Goal: Information Seeking & Learning: Learn about a topic

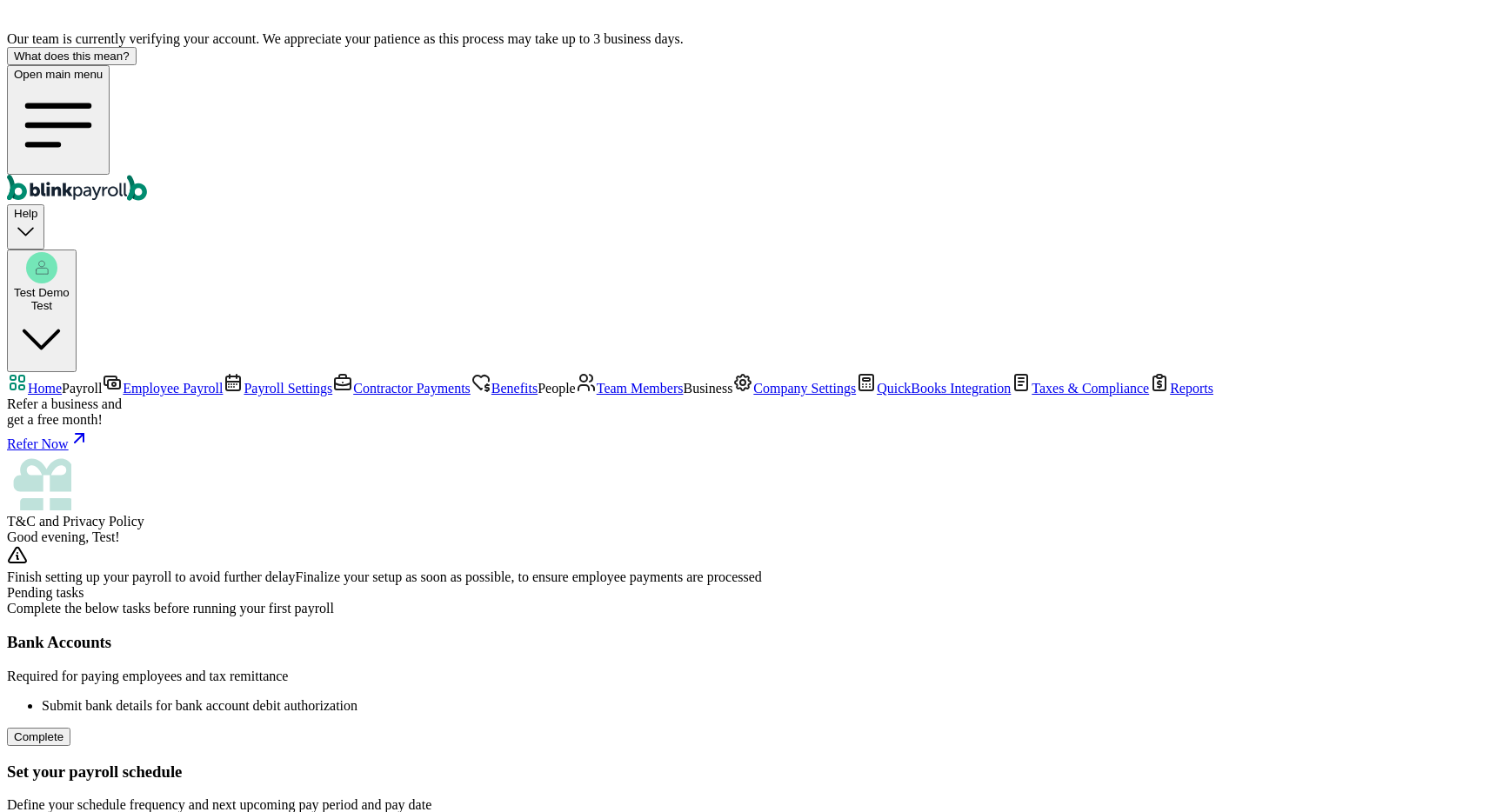
click at [1032, 396] on span "Taxes & Compliance" at bounding box center [1090, 388] width 118 height 15
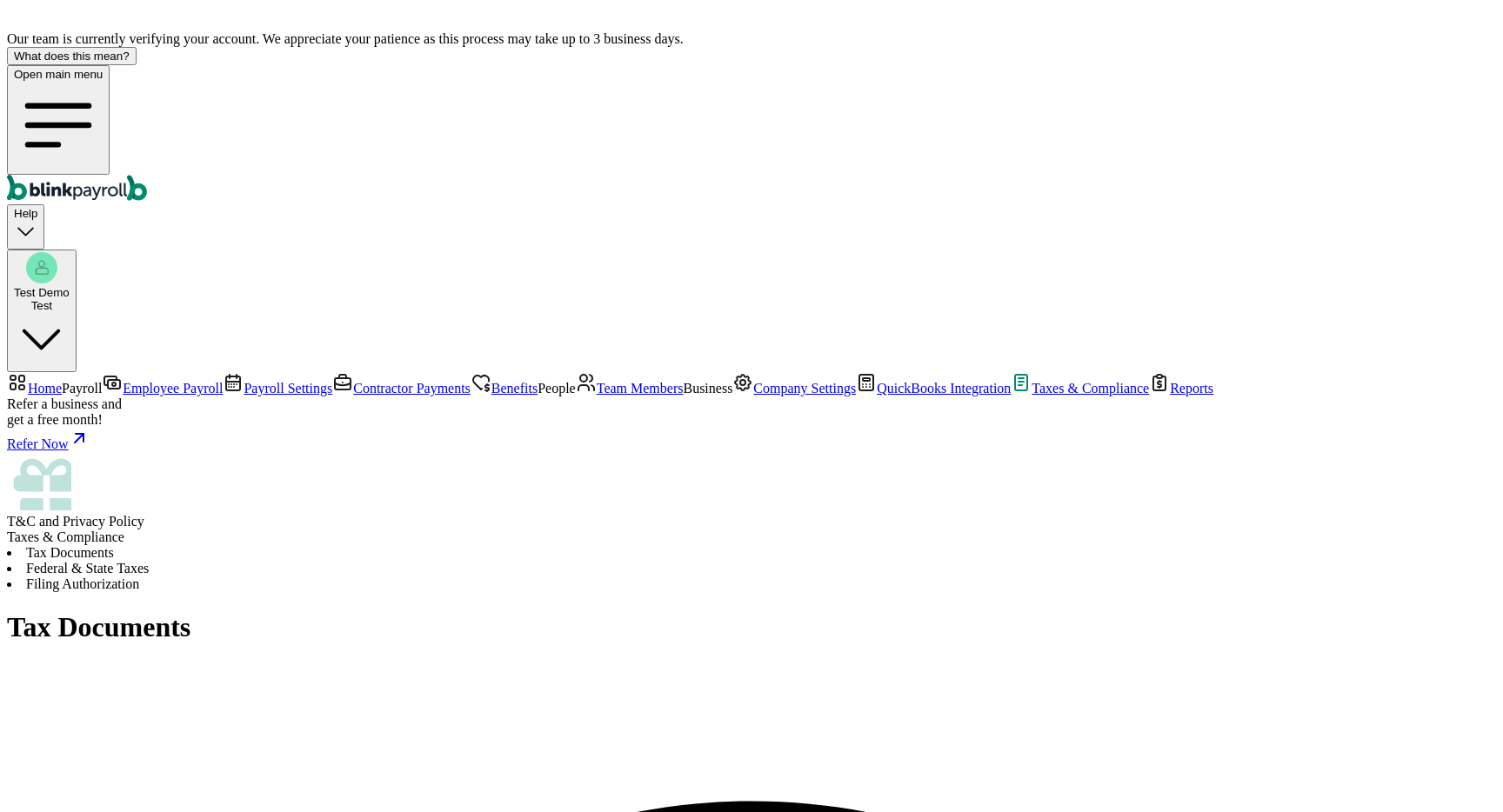
click at [753, 396] on span "Company Settings" at bounding box center [804, 388] width 103 height 15
click at [877, 396] on span "QuickBooks Integration" at bounding box center [944, 388] width 134 height 15
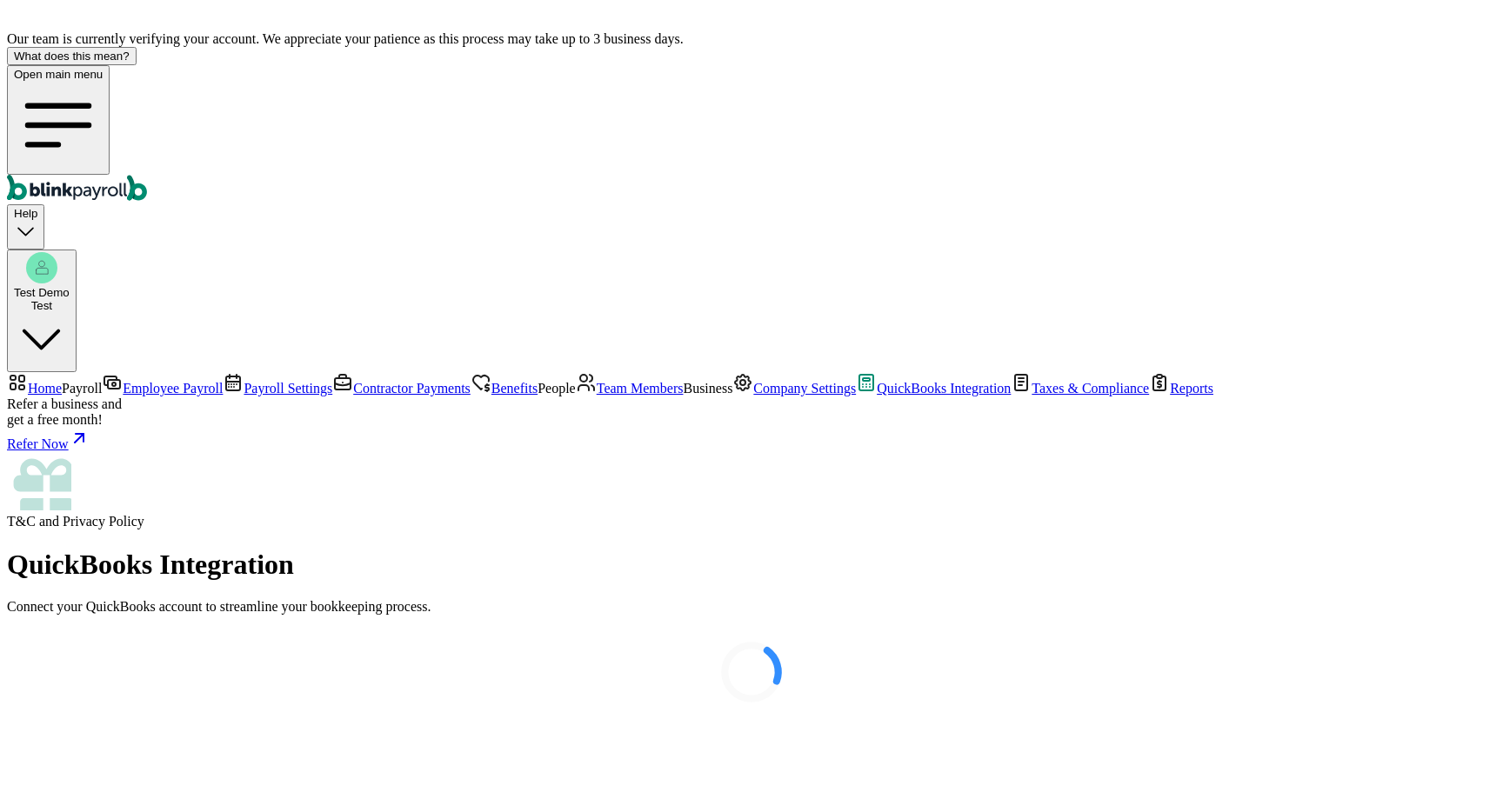
click at [143, 629] on div at bounding box center [752, 672] width 1489 height 87
click at [1032, 396] on span "Taxes & Compliance" at bounding box center [1090, 388] width 118 height 15
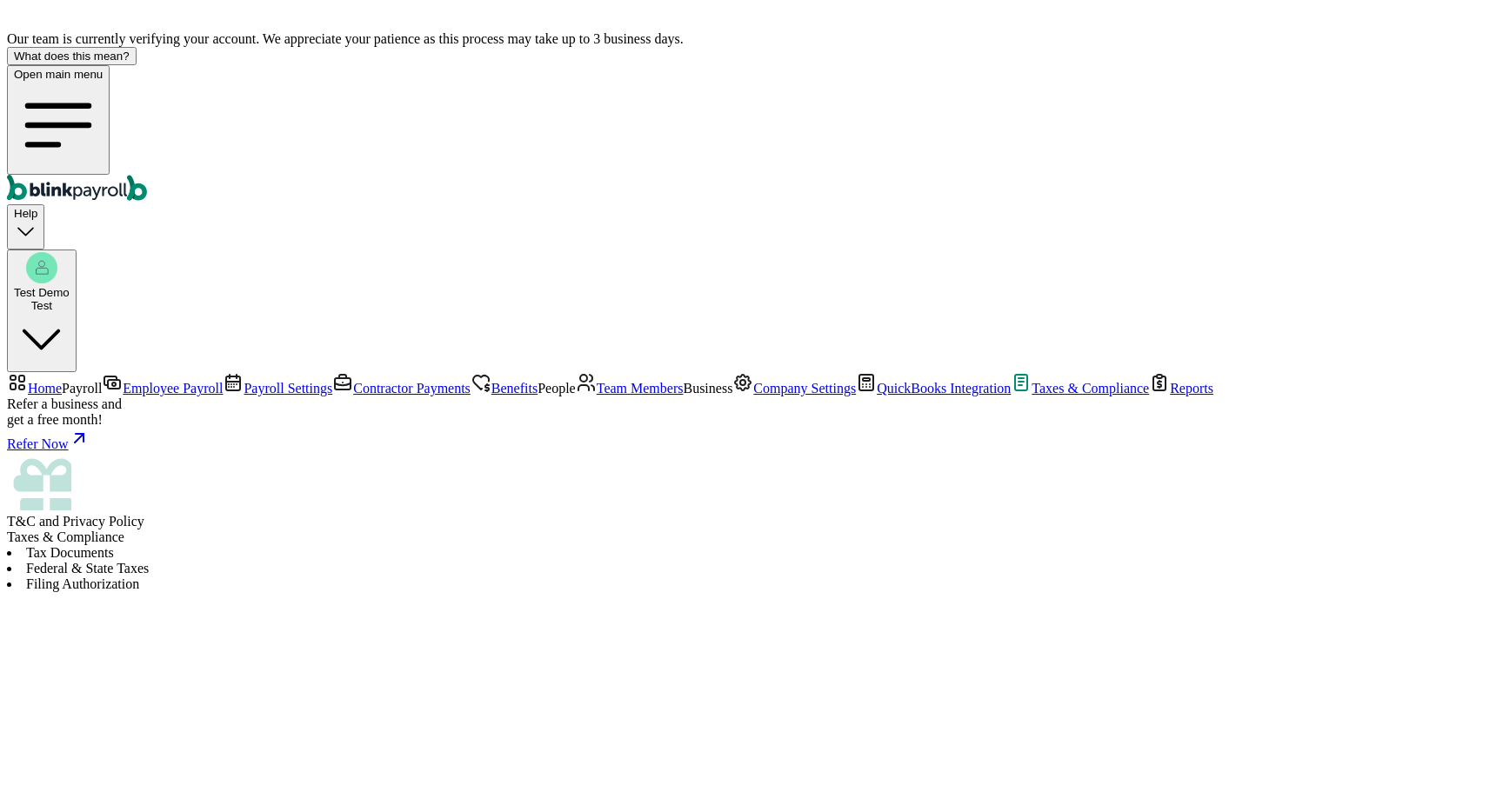
click at [425, 561] on li "Federal & State Taxes" at bounding box center [752, 569] width 1489 height 16
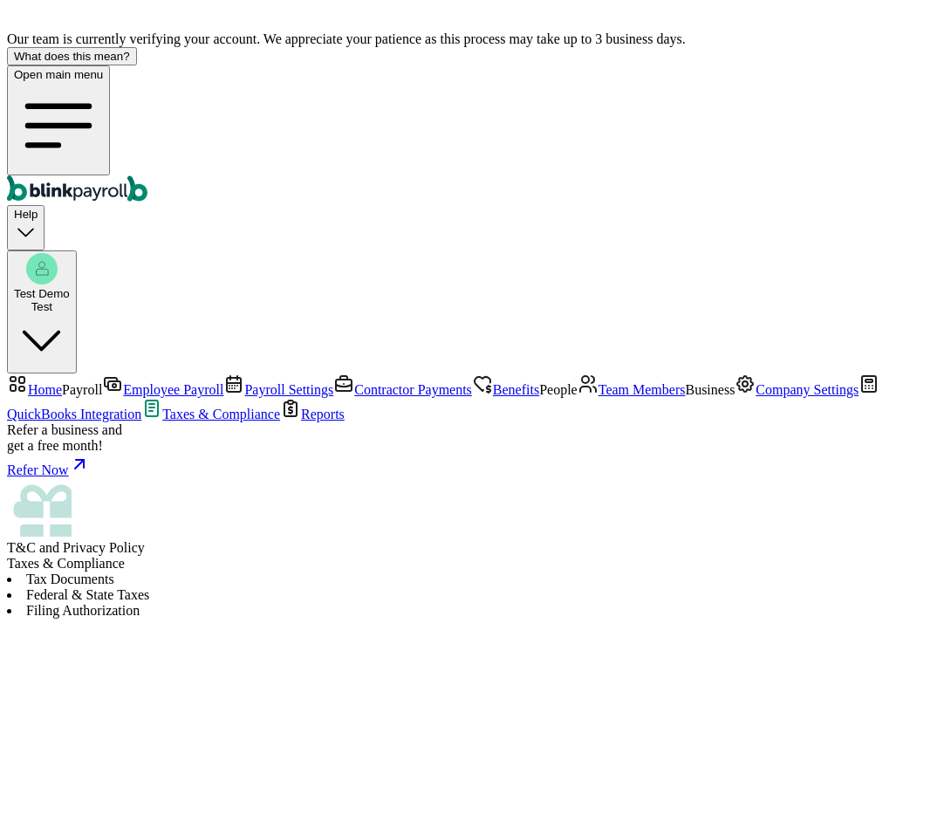
click at [125, 556] on span "Taxes & Compliance" at bounding box center [66, 563] width 118 height 15
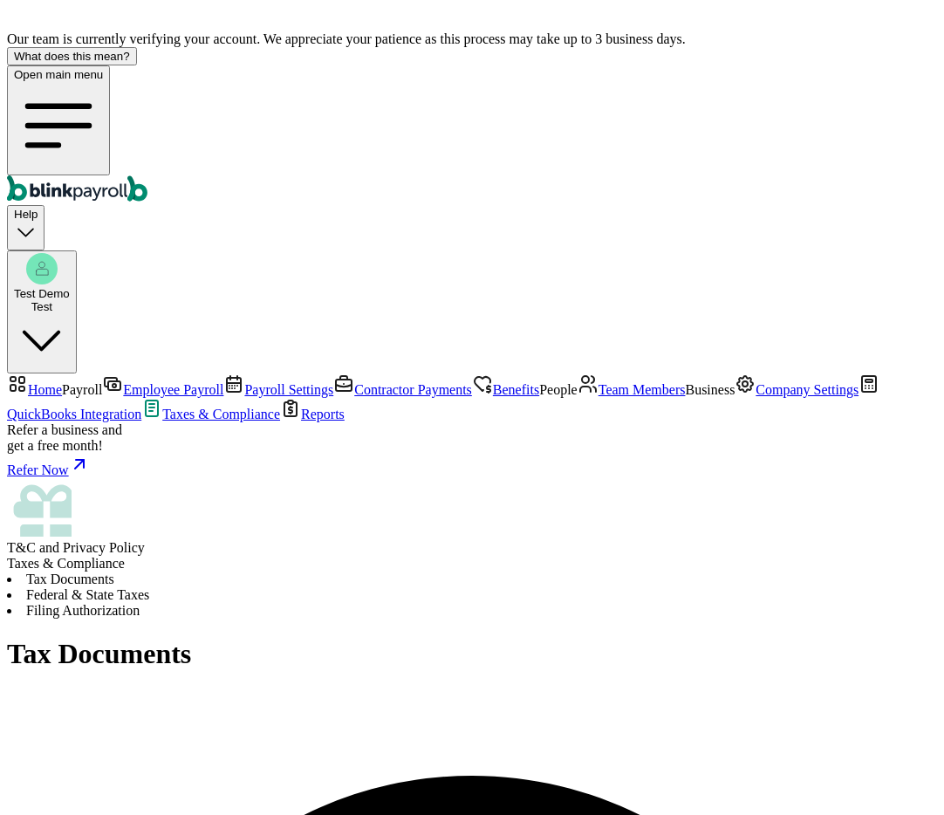
click at [125, 556] on span "Taxes & Compliance" at bounding box center [66, 563] width 118 height 15
click at [428, 587] on li "Federal & State Taxes" at bounding box center [472, 595] width 930 height 16
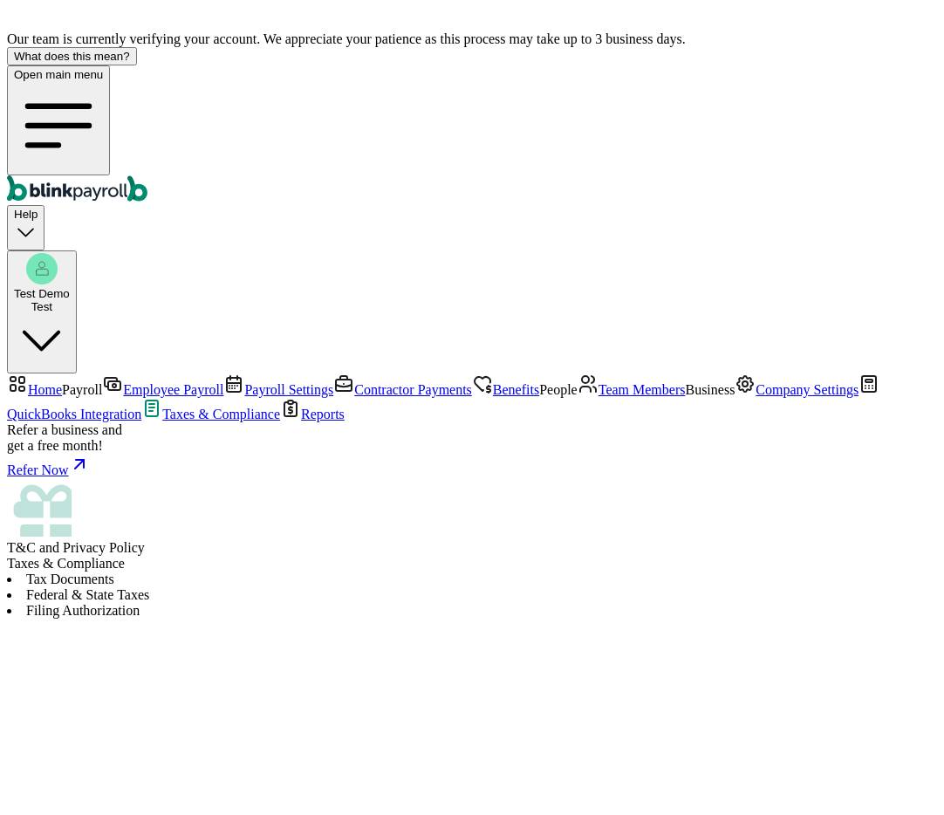
click at [656, 603] on li "Filing Authorization" at bounding box center [472, 611] width 930 height 16
click at [62, 382] on span "Home" at bounding box center [45, 389] width 34 height 15
